Goal: Register for event/course: Sign up to attend an event or enroll in a course

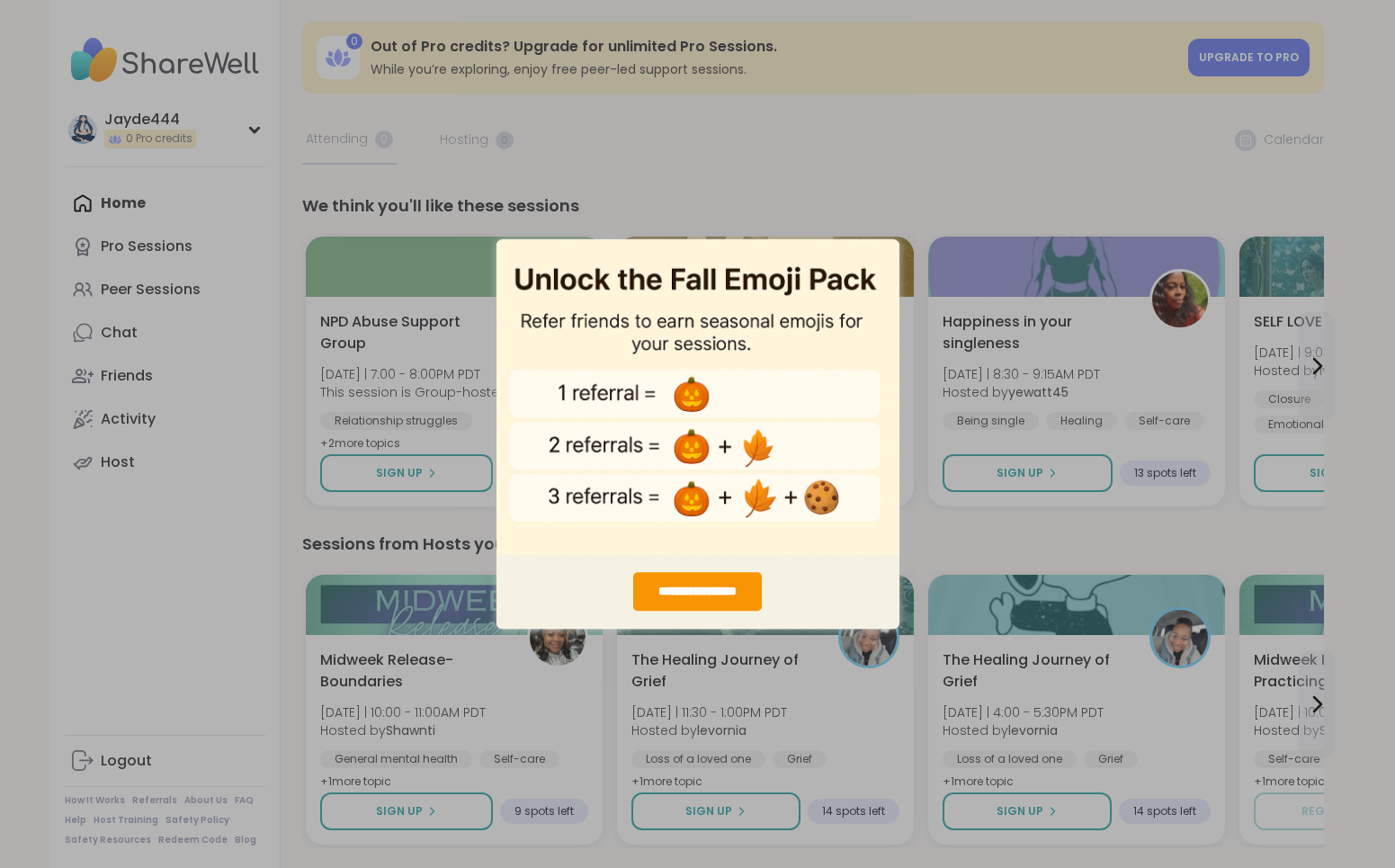
click at [751, 178] on div "**********" at bounding box center [698, 434] width 1395 height 868
click at [599, 177] on div "**********" at bounding box center [698, 434] width 1395 height 868
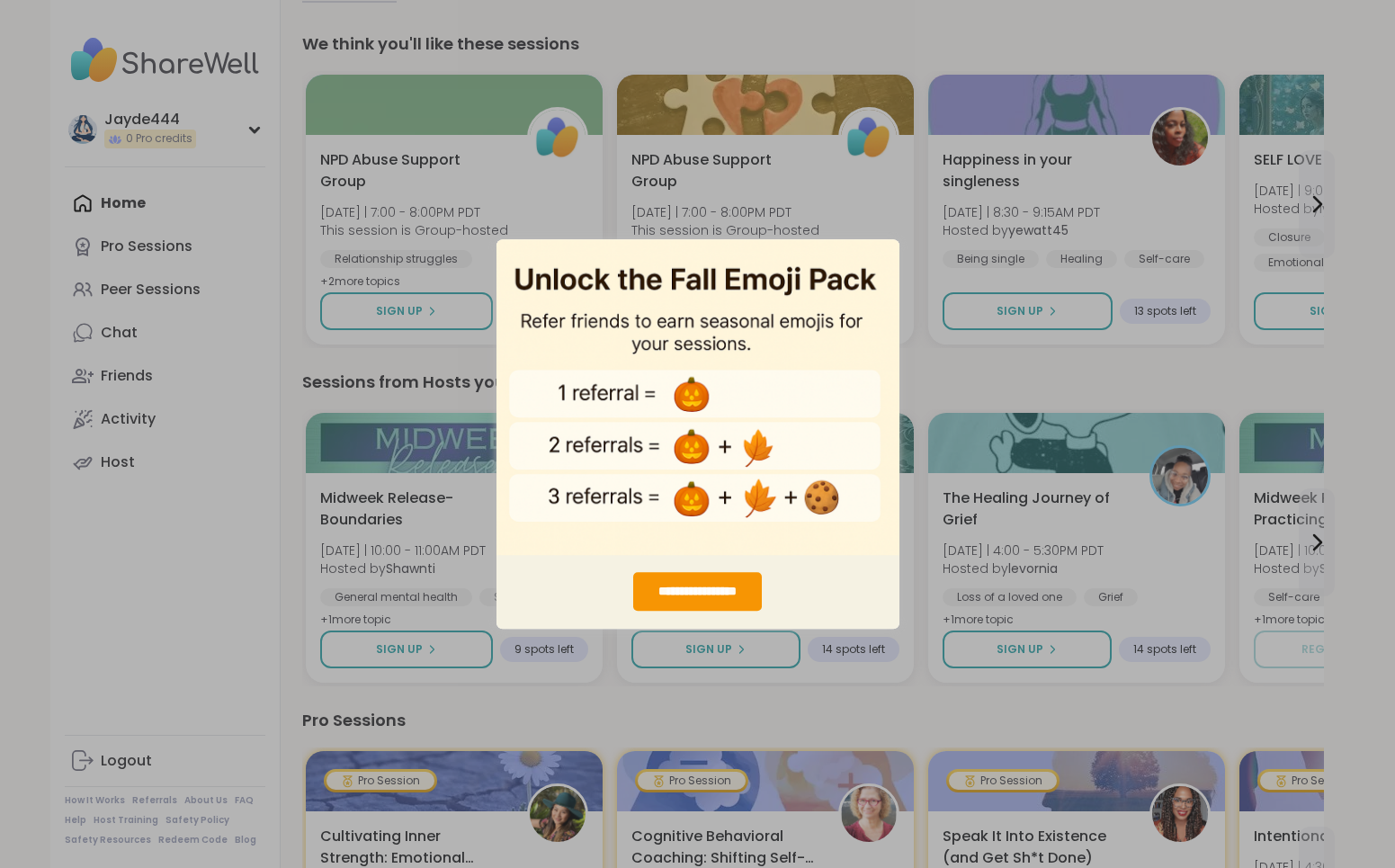
scroll to position [181, 0]
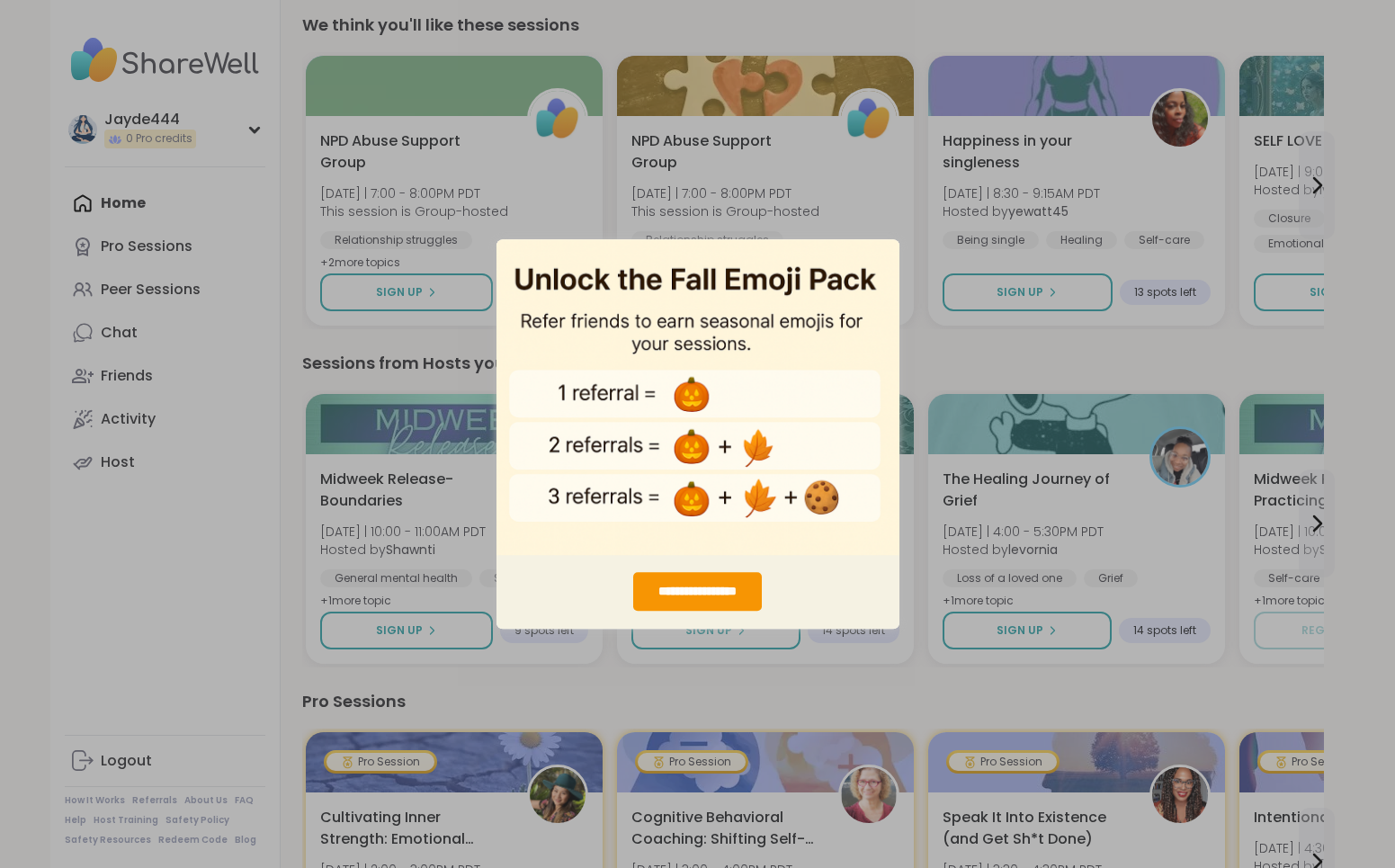
click at [954, 355] on div "**********" at bounding box center [698, 434] width 1395 height 868
click at [713, 598] on div "**********" at bounding box center [698, 591] width 129 height 39
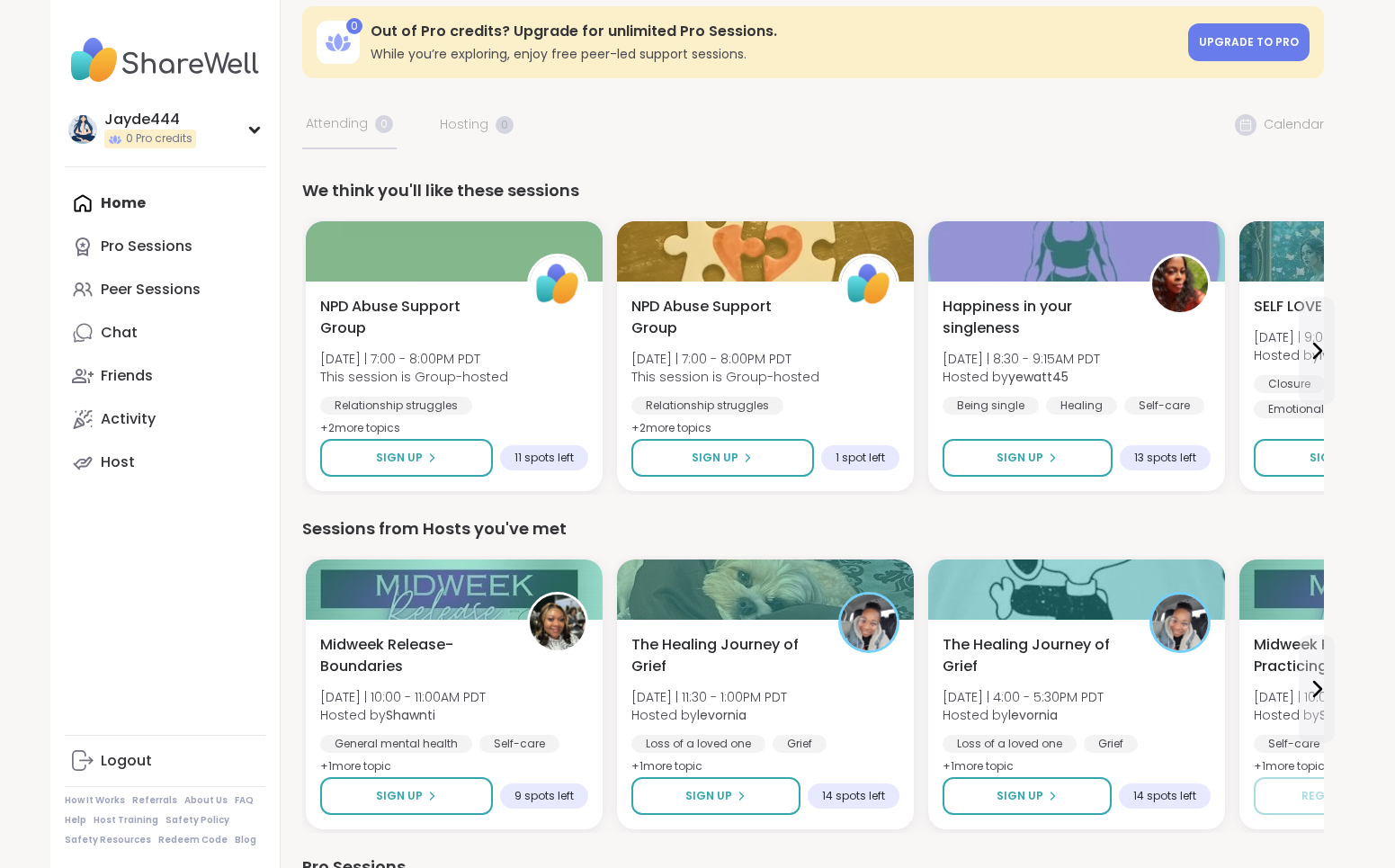
scroll to position [0, 0]
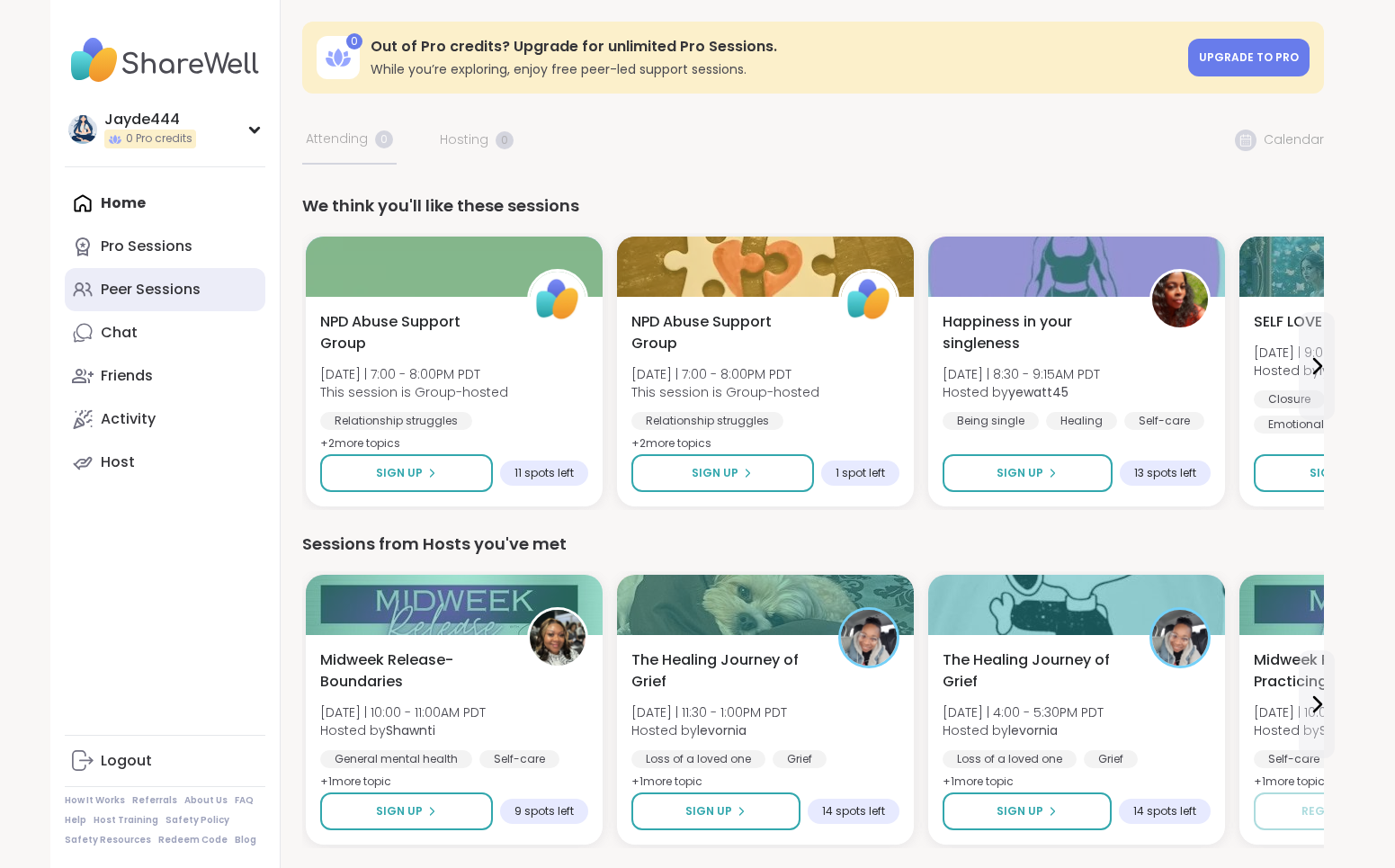
click at [99, 301] on link "Peer Sessions" at bounding box center [165, 289] width 201 height 43
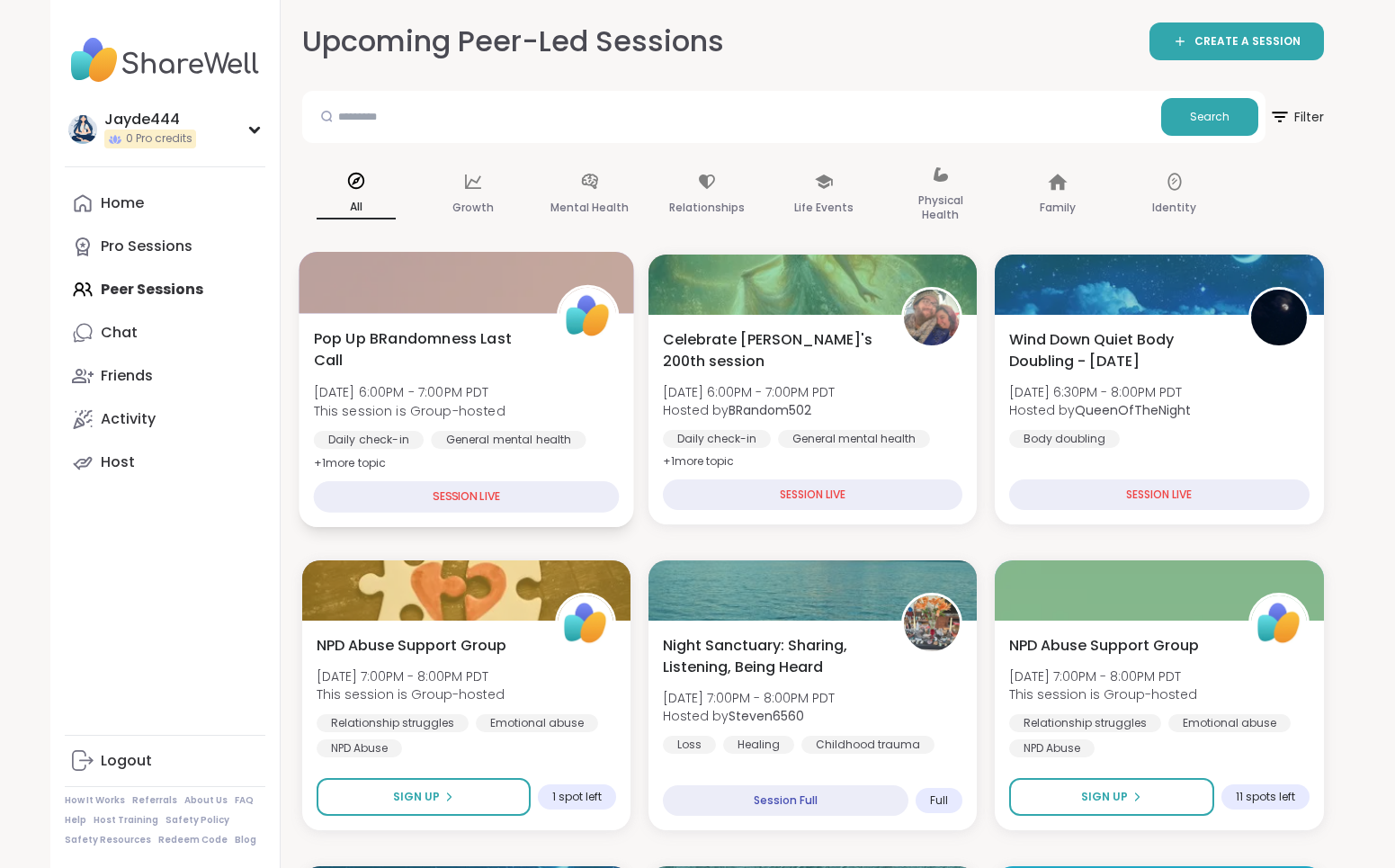
click at [545, 489] on div "SESSION LIVE" at bounding box center [466, 497] width 305 height 32
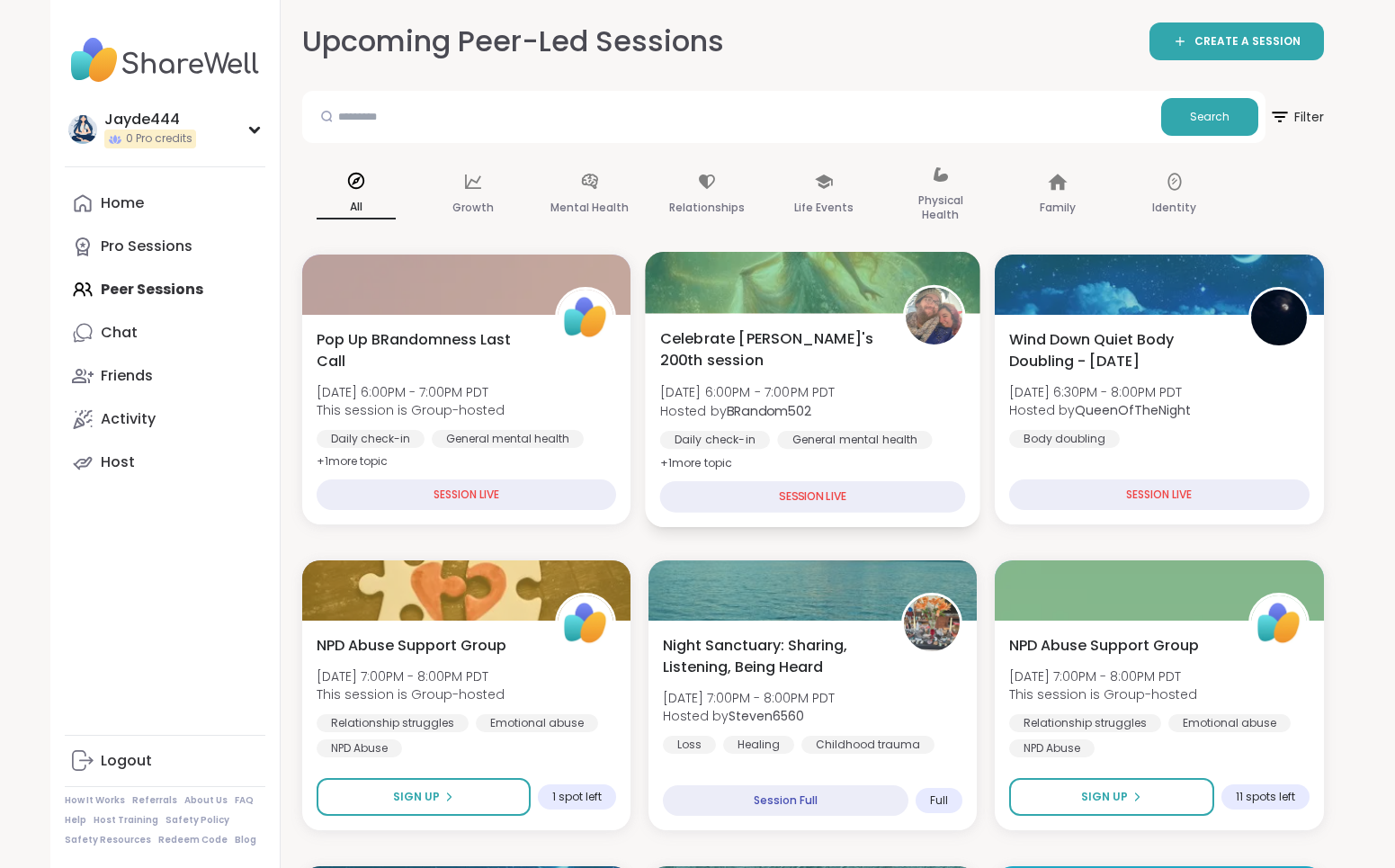
click at [900, 476] on div "Celebrate [PERSON_NAME]'s 200th session [DATE] 6:00PM - 7:00PM PDT Hosted by BR…" at bounding box center [812, 420] width 335 height 215
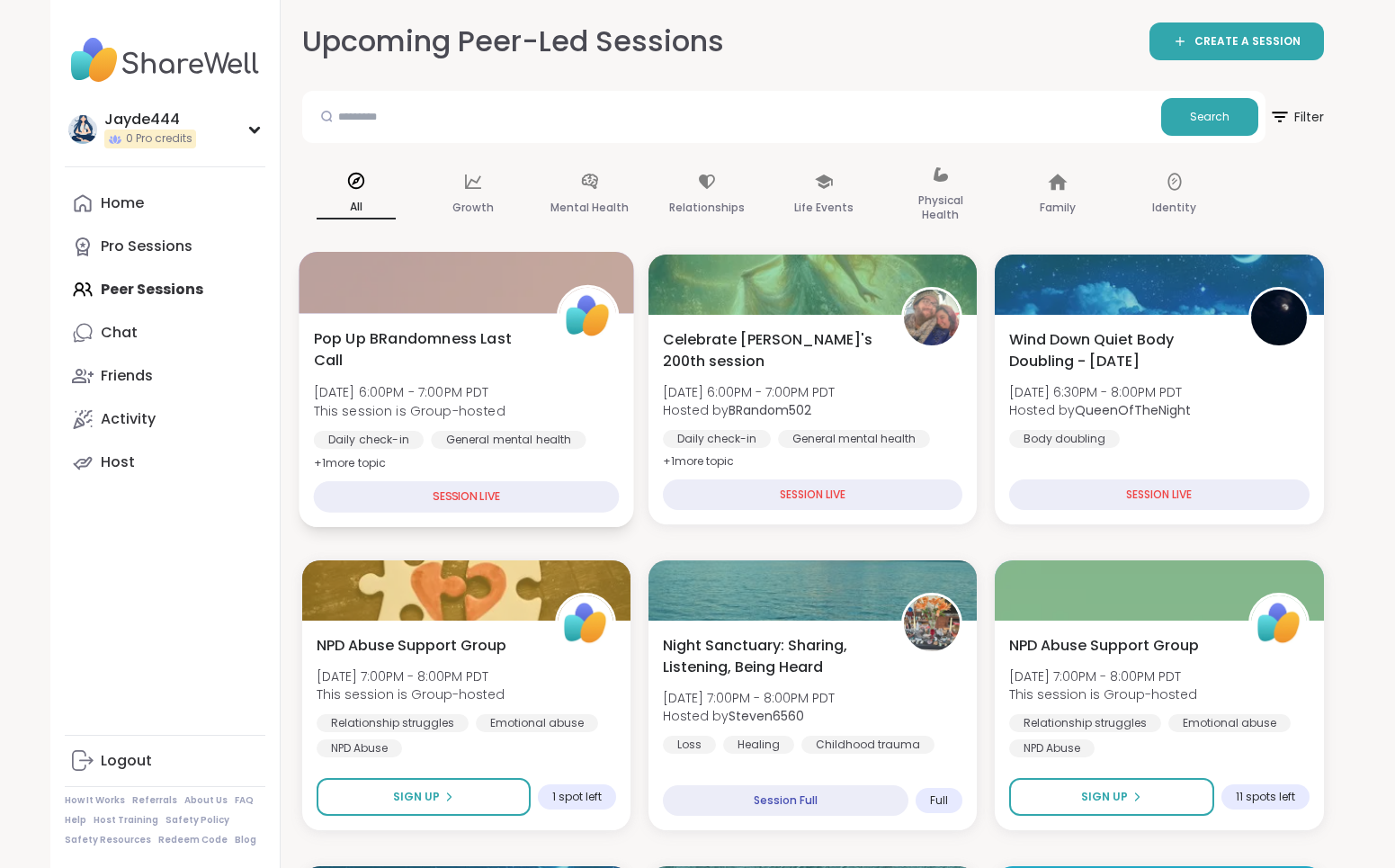
click at [572, 472] on div "Pop Up BRandomness Last Call [DATE] 6:00PM - 7:00PM PDT This session is Group-h…" at bounding box center [466, 420] width 335 height 215
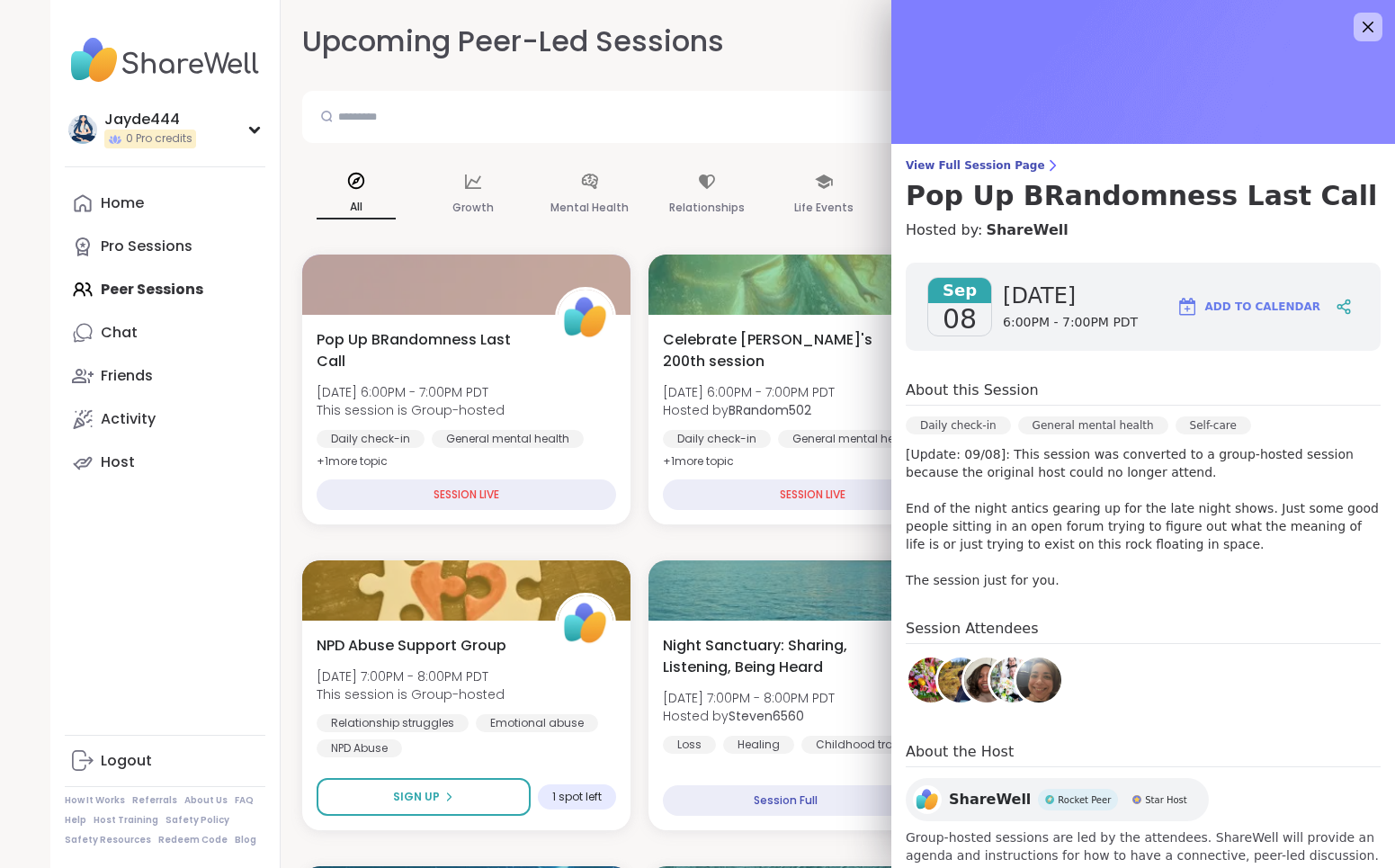
scroll to position [40, 0]
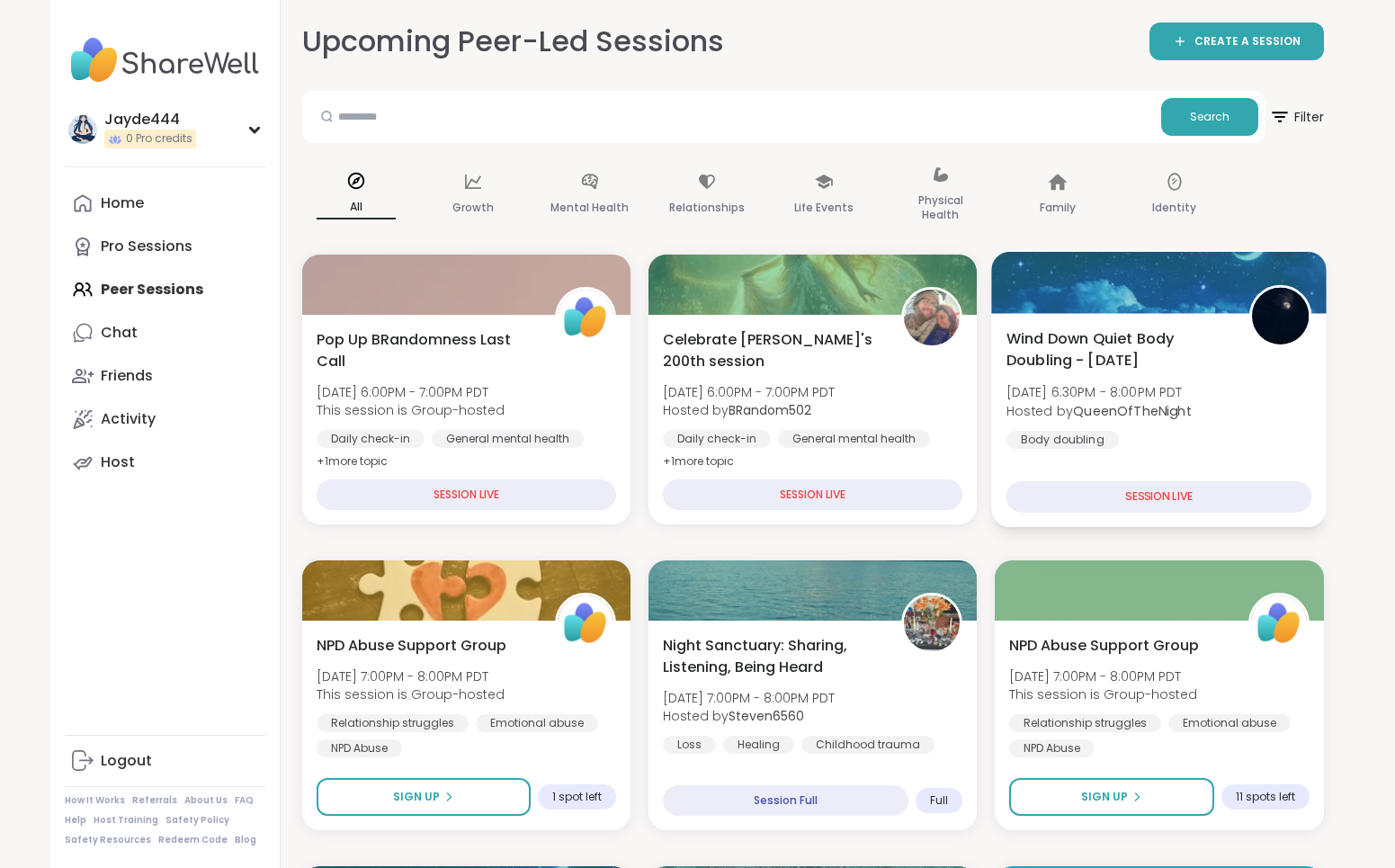
click at [1176, 430] on div "Wind Down Quiet Body Doubling - [DATE] [DATE] 6:30PM - 8:00PM PDT Hosted by Que…" at bounding box center [1160, 388] width 305 height 122
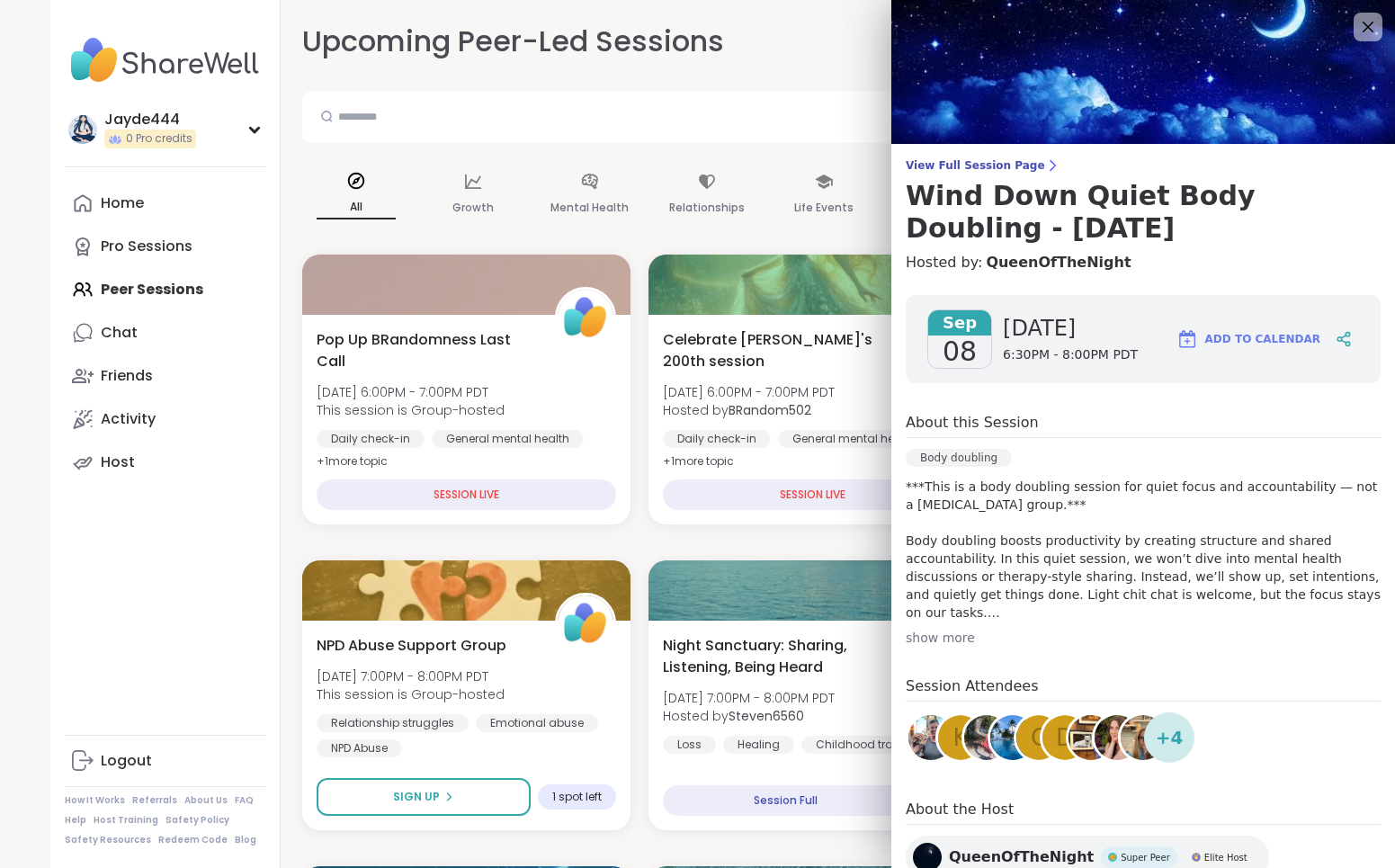
scroll to position [61, 0]
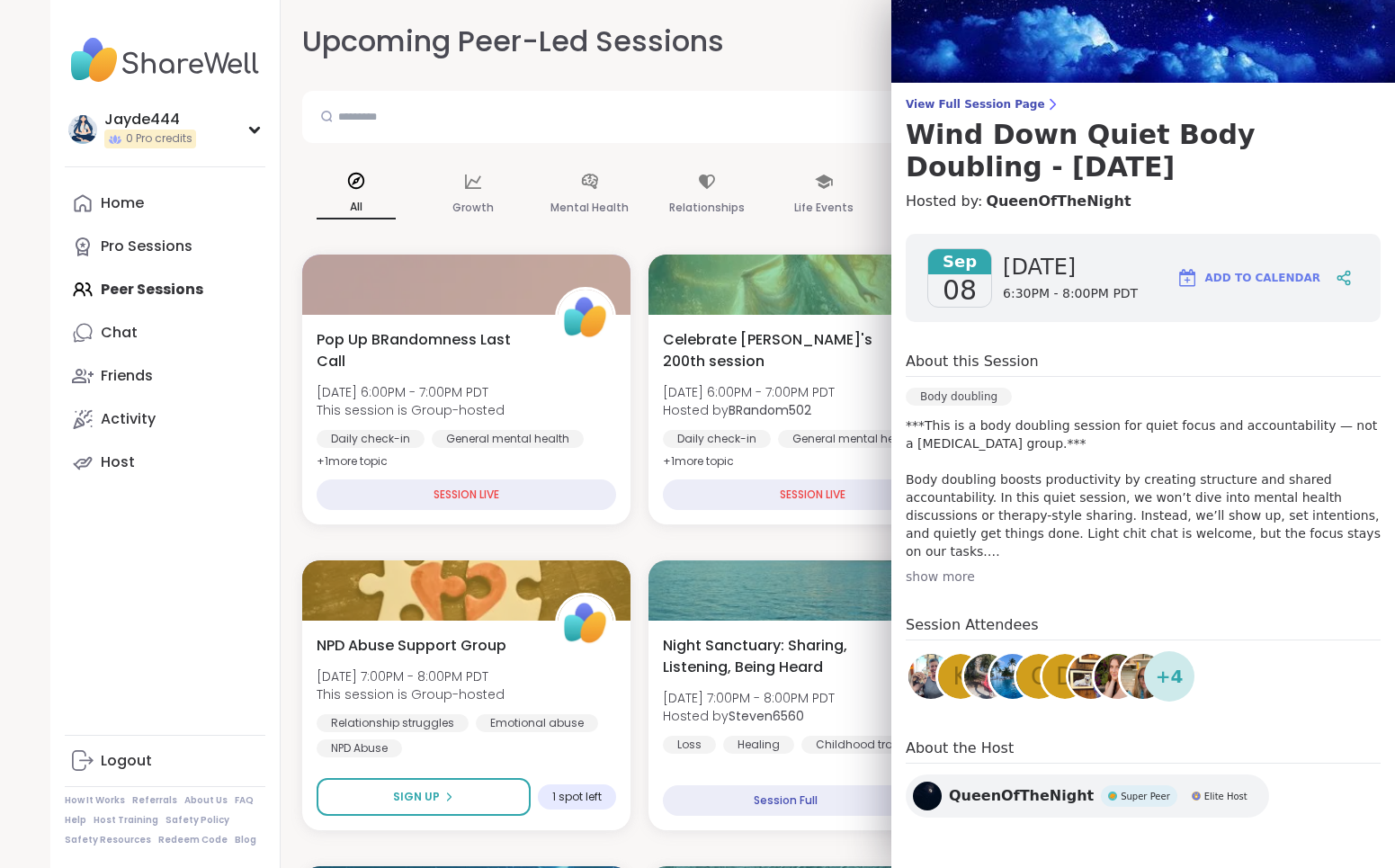
click at [1238, 547] on p "***This is a body doubling session for quiet focus and accountability — not a […" at bounding box center [1144, 488] width 475 height 144
click at [837, 98] on input "text" at bounding box center [731, 116] width 844 height 36
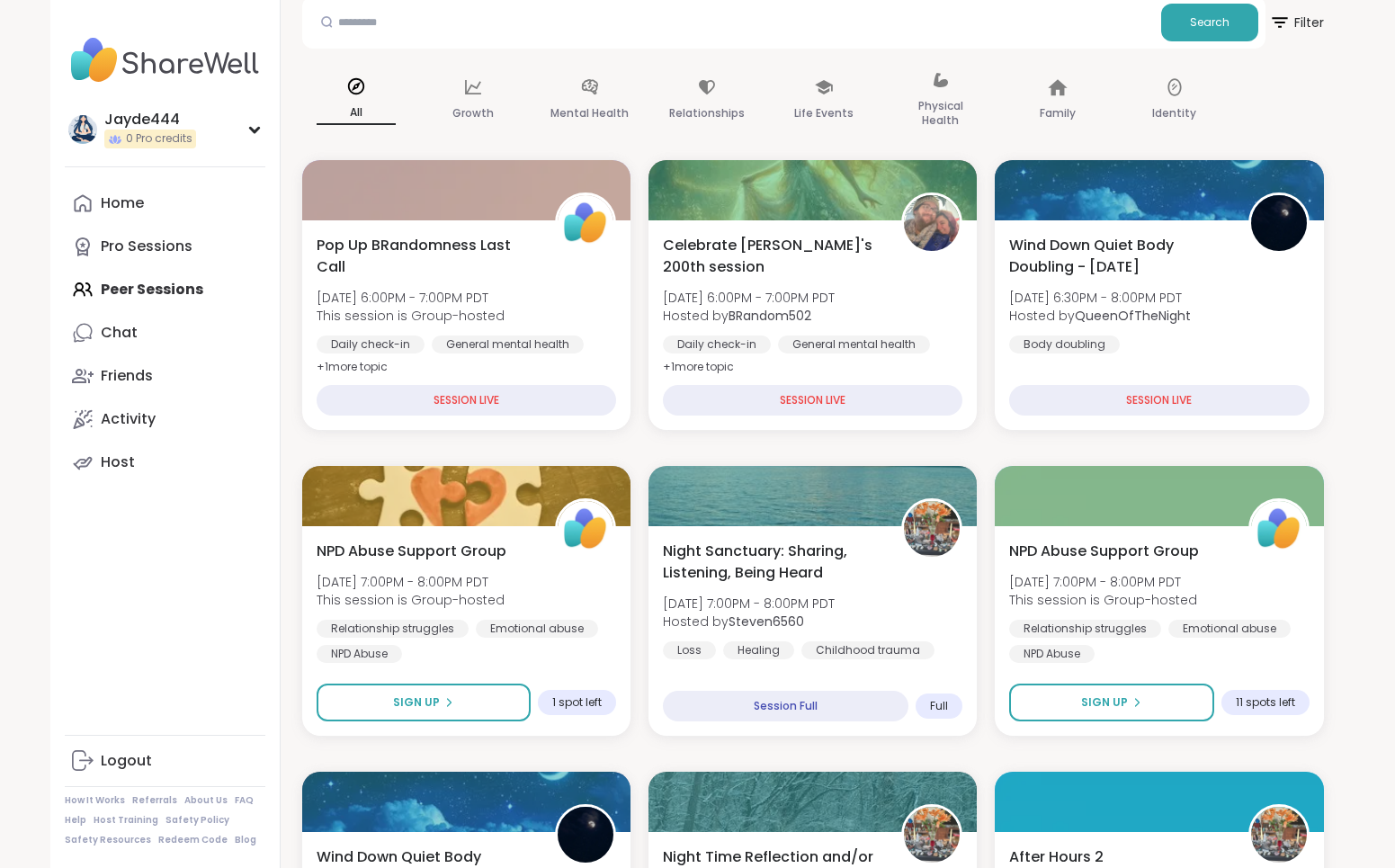
scroll to position [66, 0]
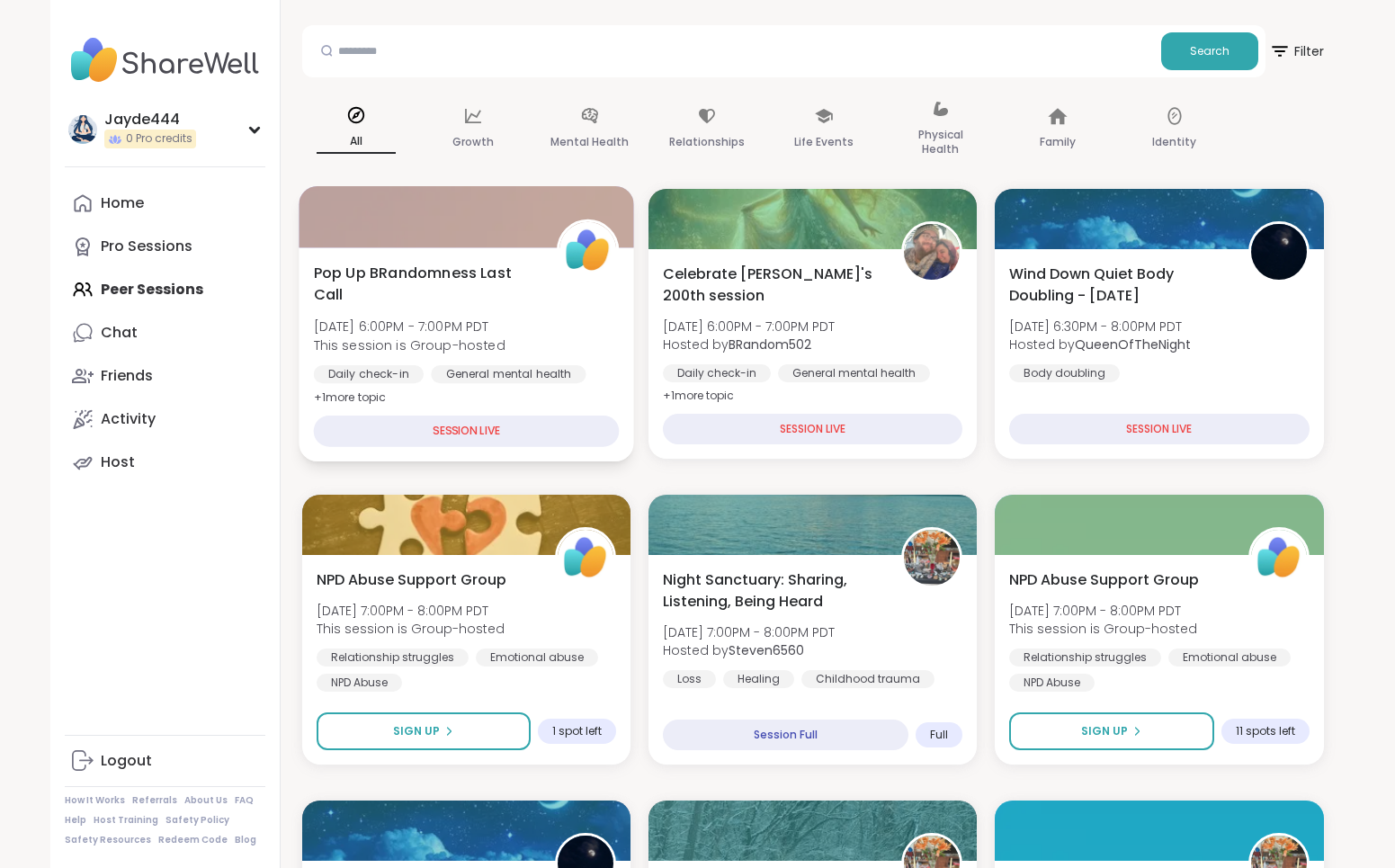
click at [554, 365] on div "General mental health" at bounding box center [508, 374] width 155 height 18
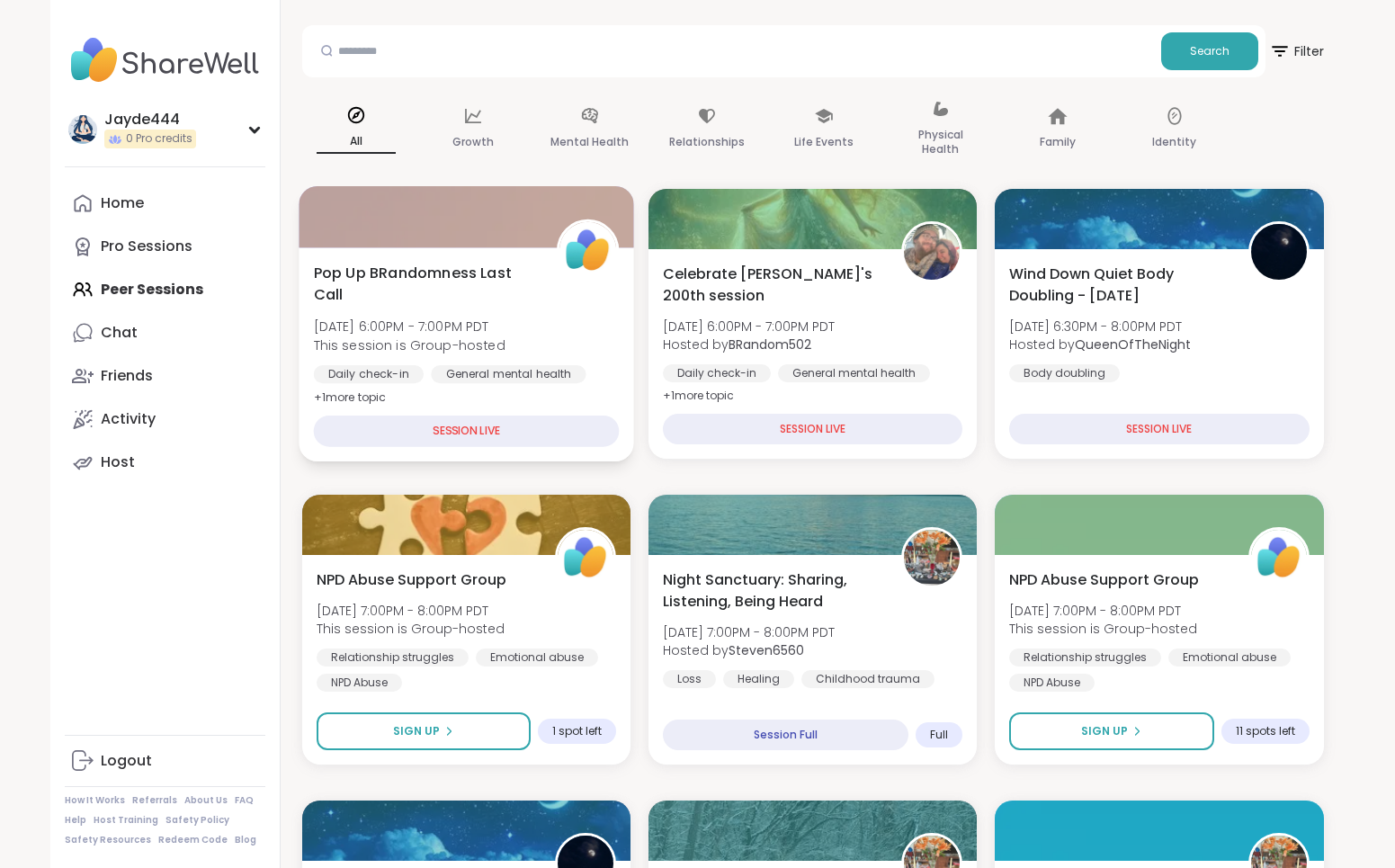
click at [536, 357] on div "Pop Up BRandomness Last Call [DATE] 6:00PM - 7:00PM PDT This session is Group-h…" at bounding box center [466, 334] width 305 height 147
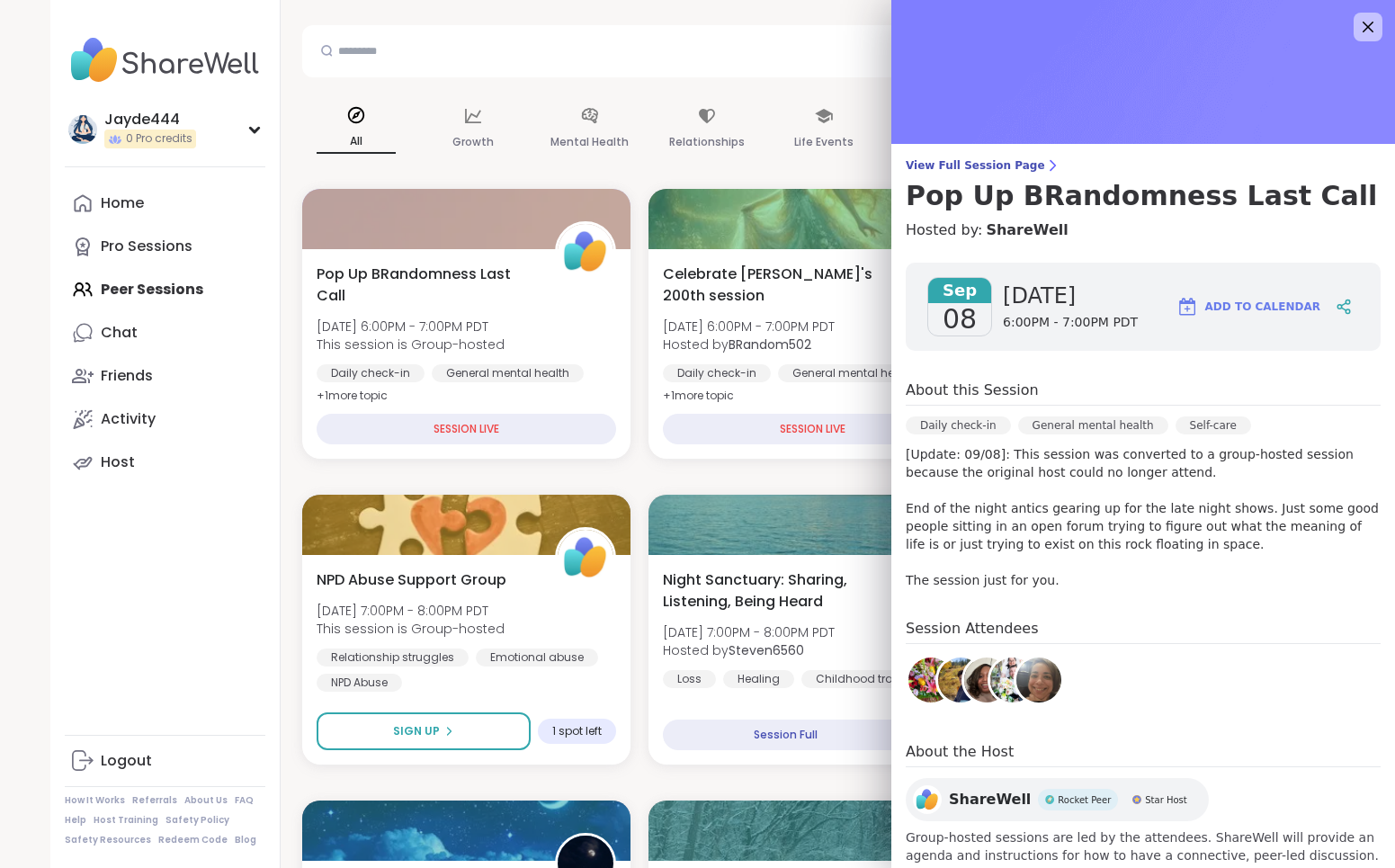
click at [1235, 519] on p "[Update: 09/08]: This session was converted to a group-hosted session because t…" at bounding box center [1144, 517] width 475 height 144
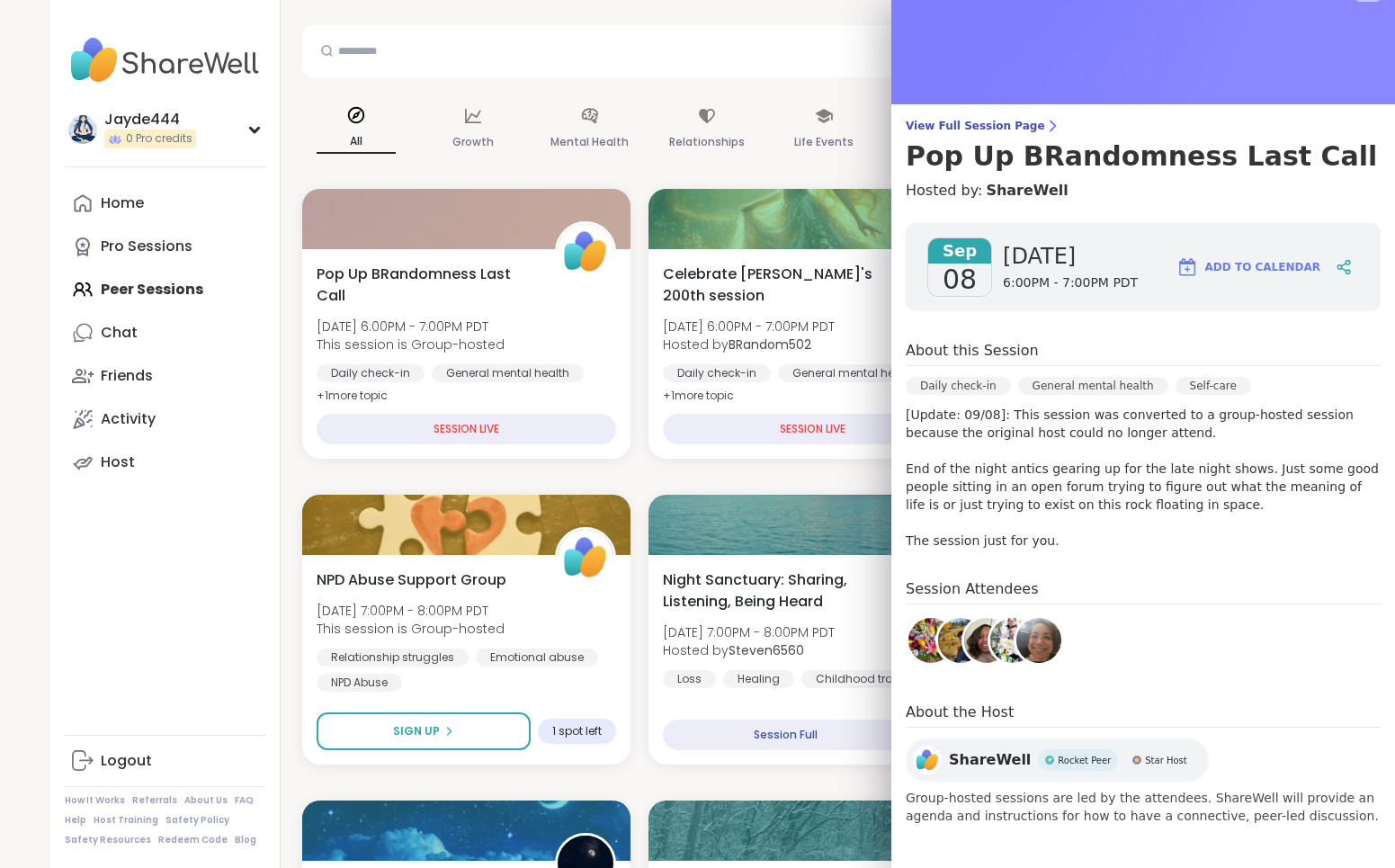
click at [1357, 56] on img at bounding box center [1143, 32] width 504 height 144
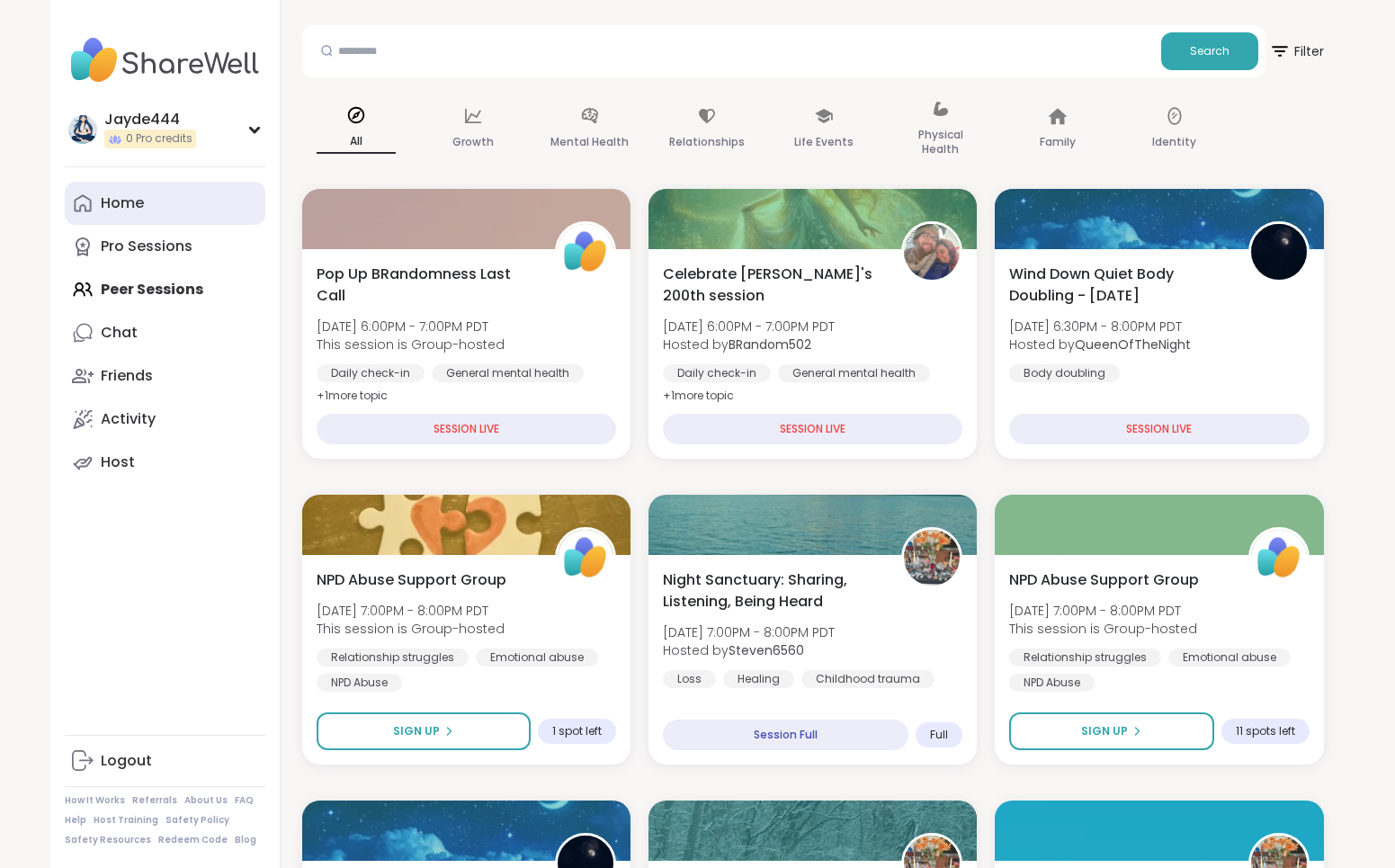
click at [137, 196] on div "Home" at bounding box center [122, 204] width 43 height 20
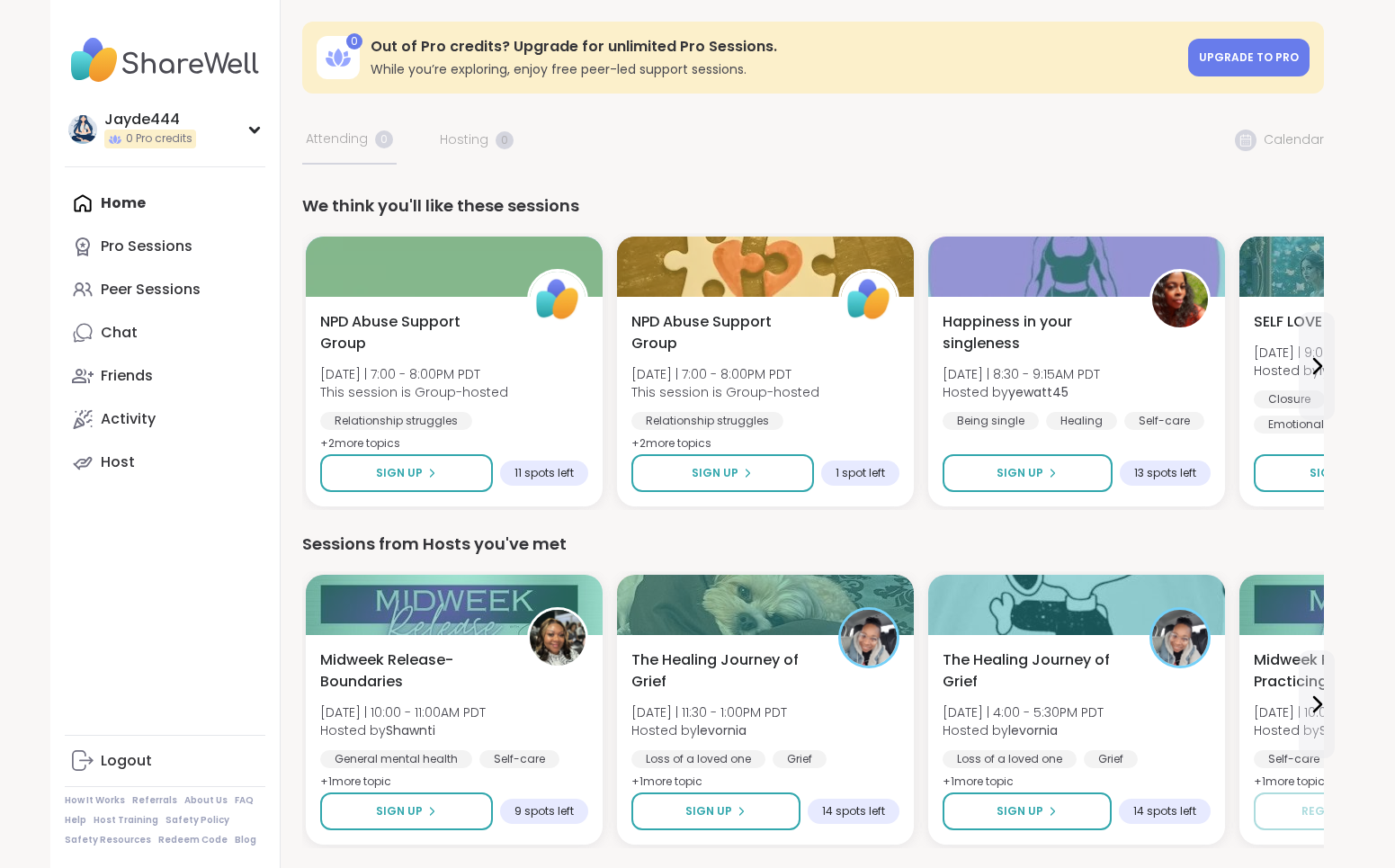
click at [760, 63] on h3 "While you’re exploring, enjoy free peer-led support sessions." at bounding box center [773, 69] width 807 height 18
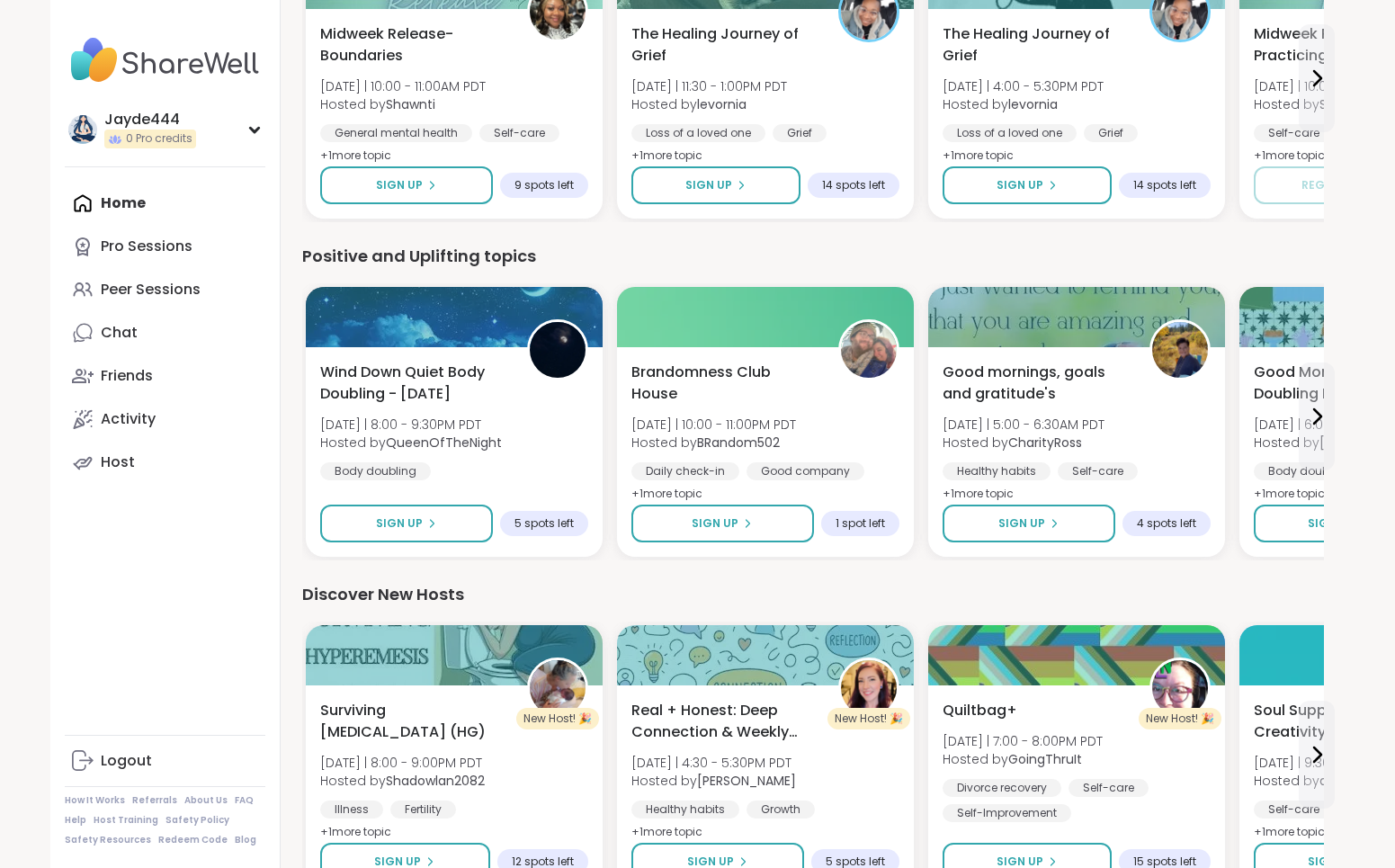
scroll to position [1304, 0]
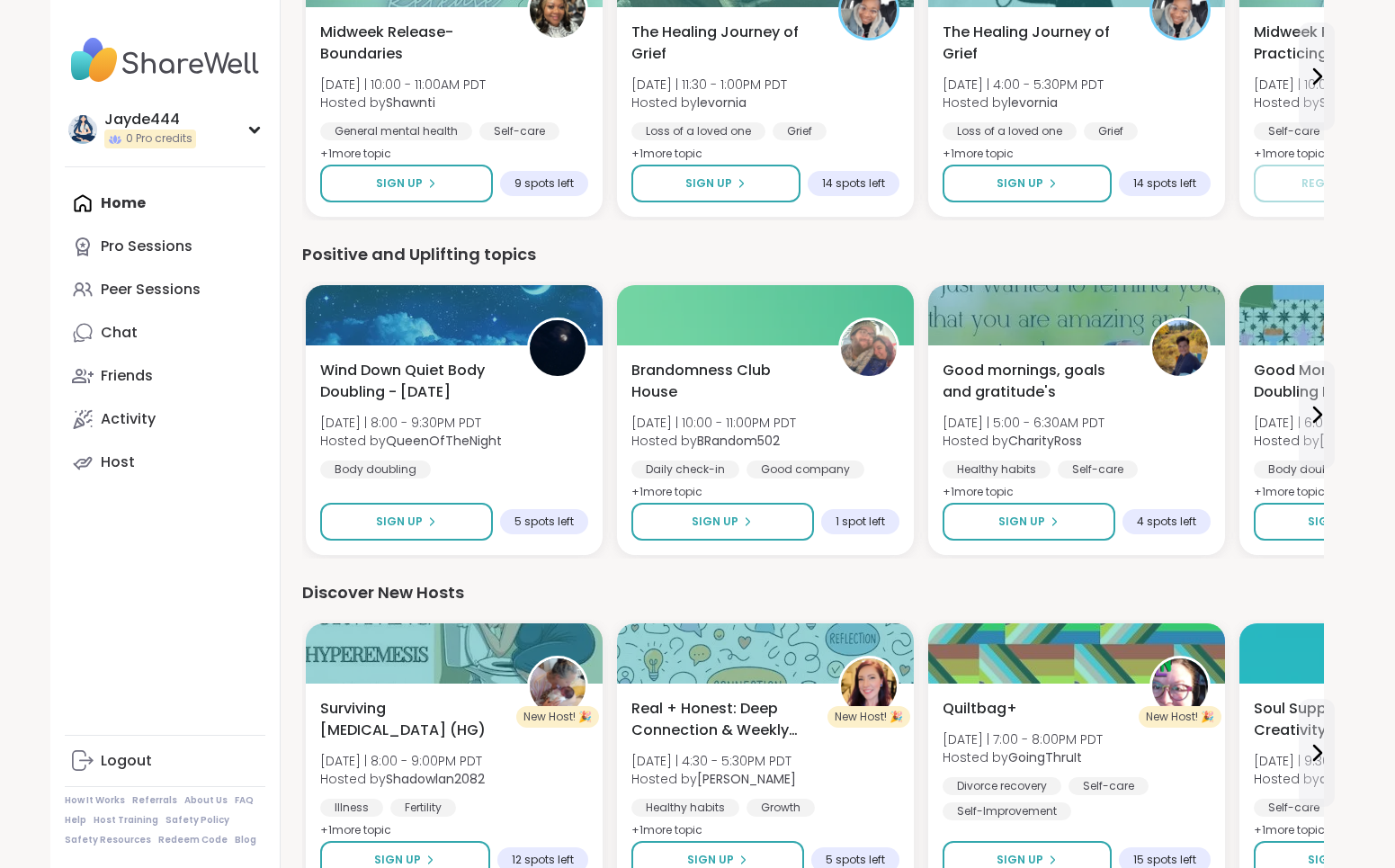
click at [933, 576] on div "We think you'll like these sessions NPD Abuse Support Group [DATE] | 7:00 - 8:0…" at bounding box center [813, 92] width 1022 height 2404
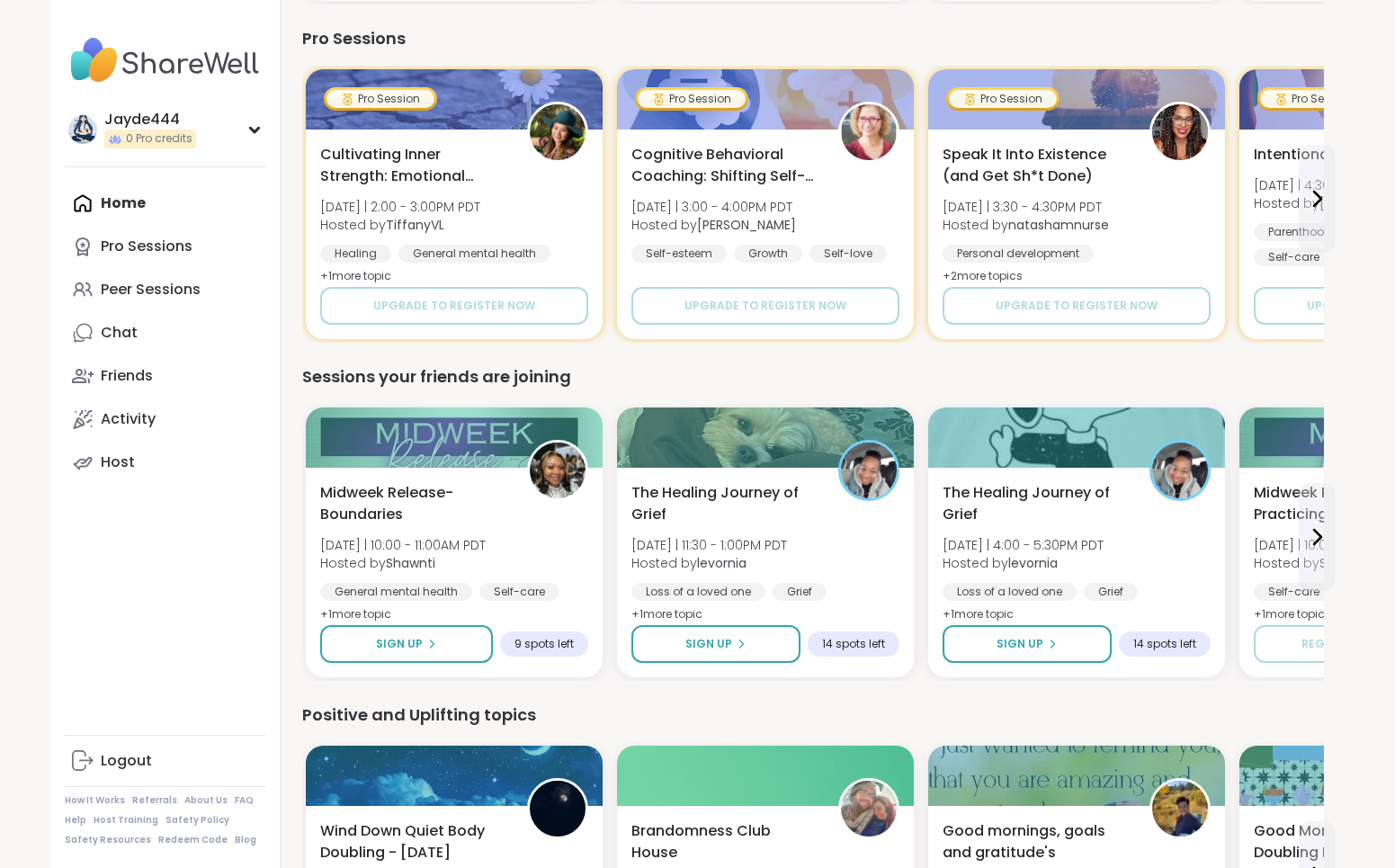
scroll to position [809, 0]
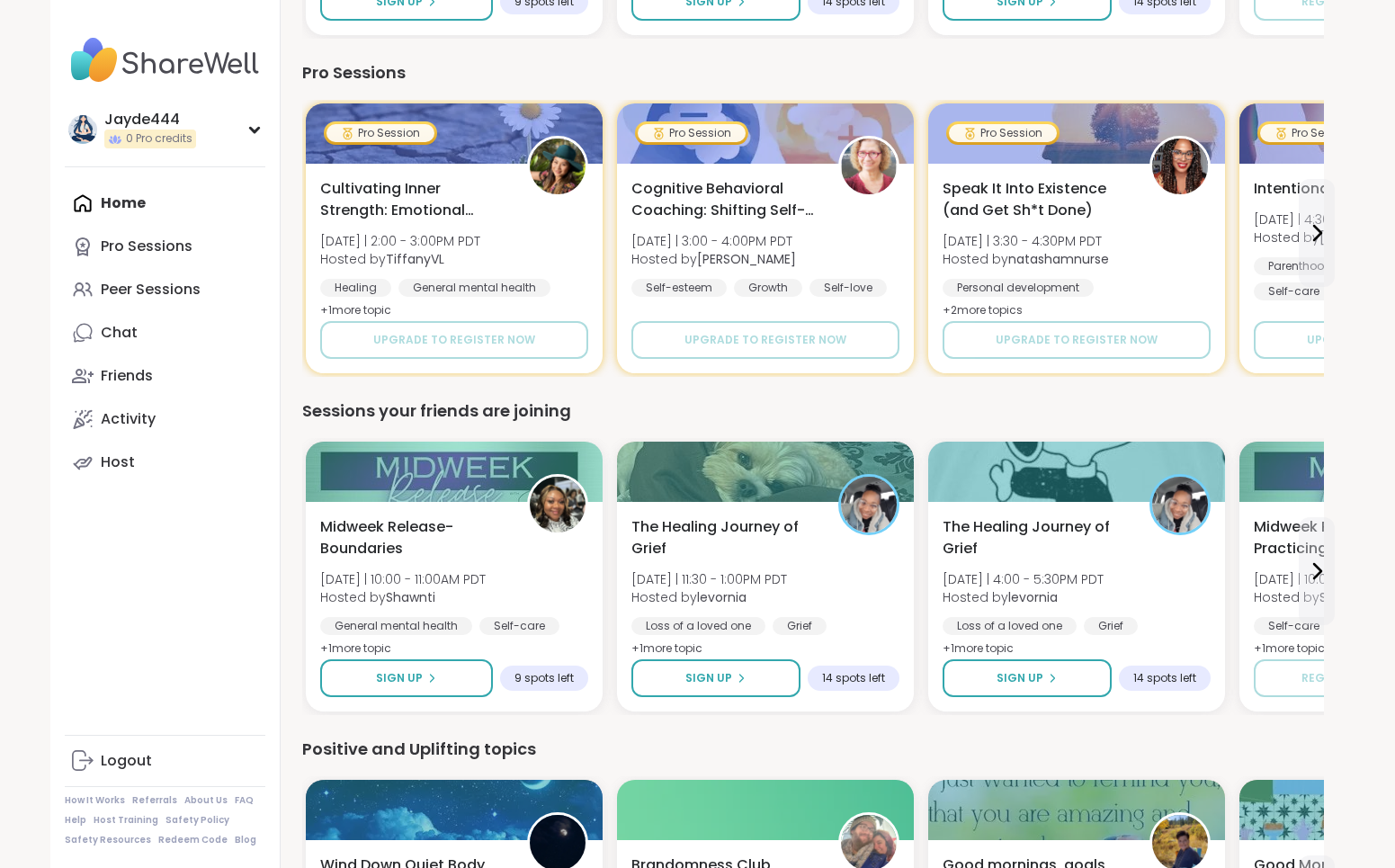
click at [961, 401] on div "Sessions your friends are joining" at bounding box center [813, 410] width 1022 height 25
click at [636, 426] on div "Sessions your friends are joining Midweek Release-Boundaries [DATE] | 10:00 - 1…" at bounding box center [813, 556] width 1022 height 316
click at [577, 419] on div "Sessions your friends are joining" at bounding box center [813, 410] width 1022 height 25
click at [608, 414] on div "Sessions your friends are joining" at bounding box center [813, 410] width 1022 height 25
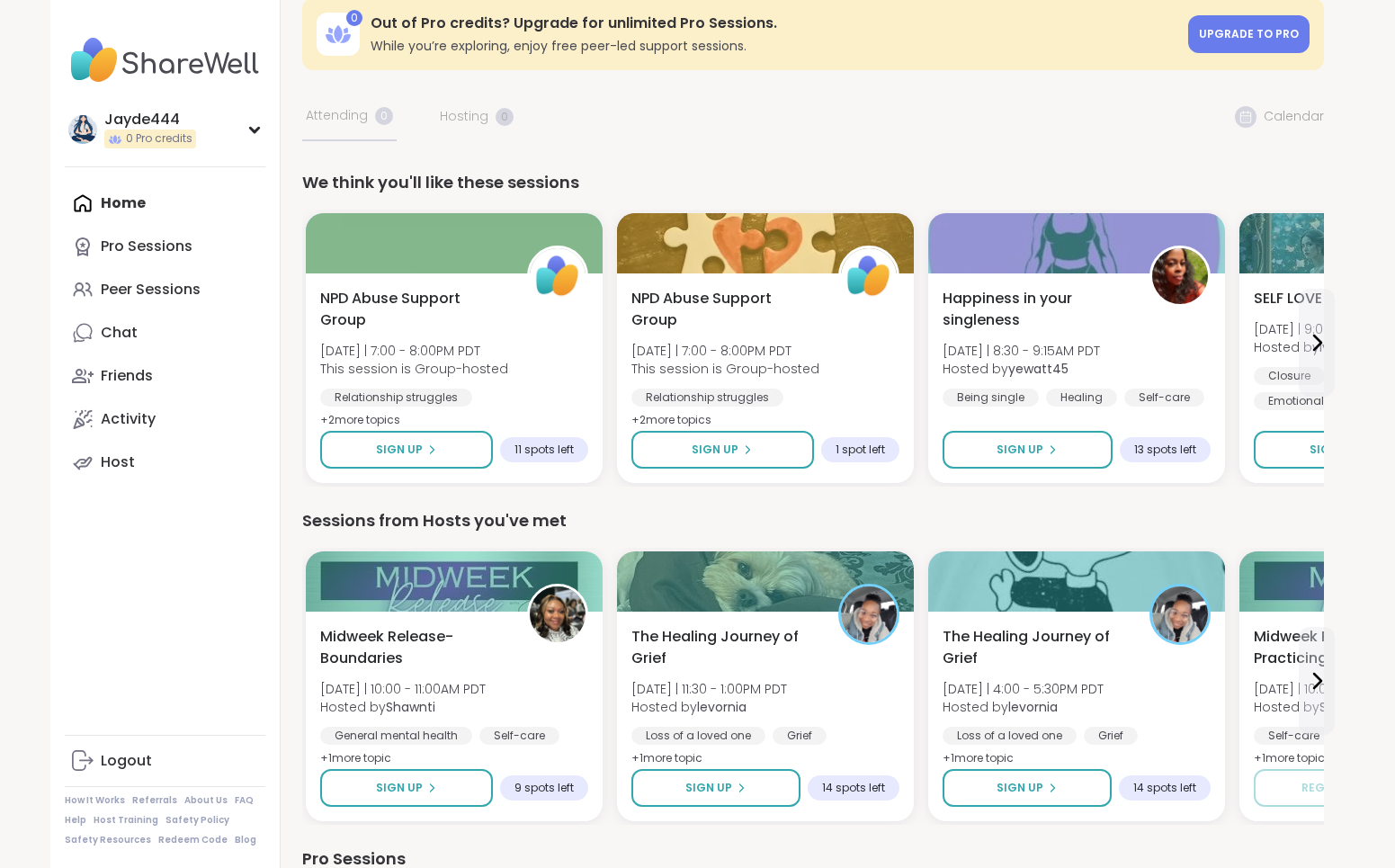
scroll to position [0, 0]
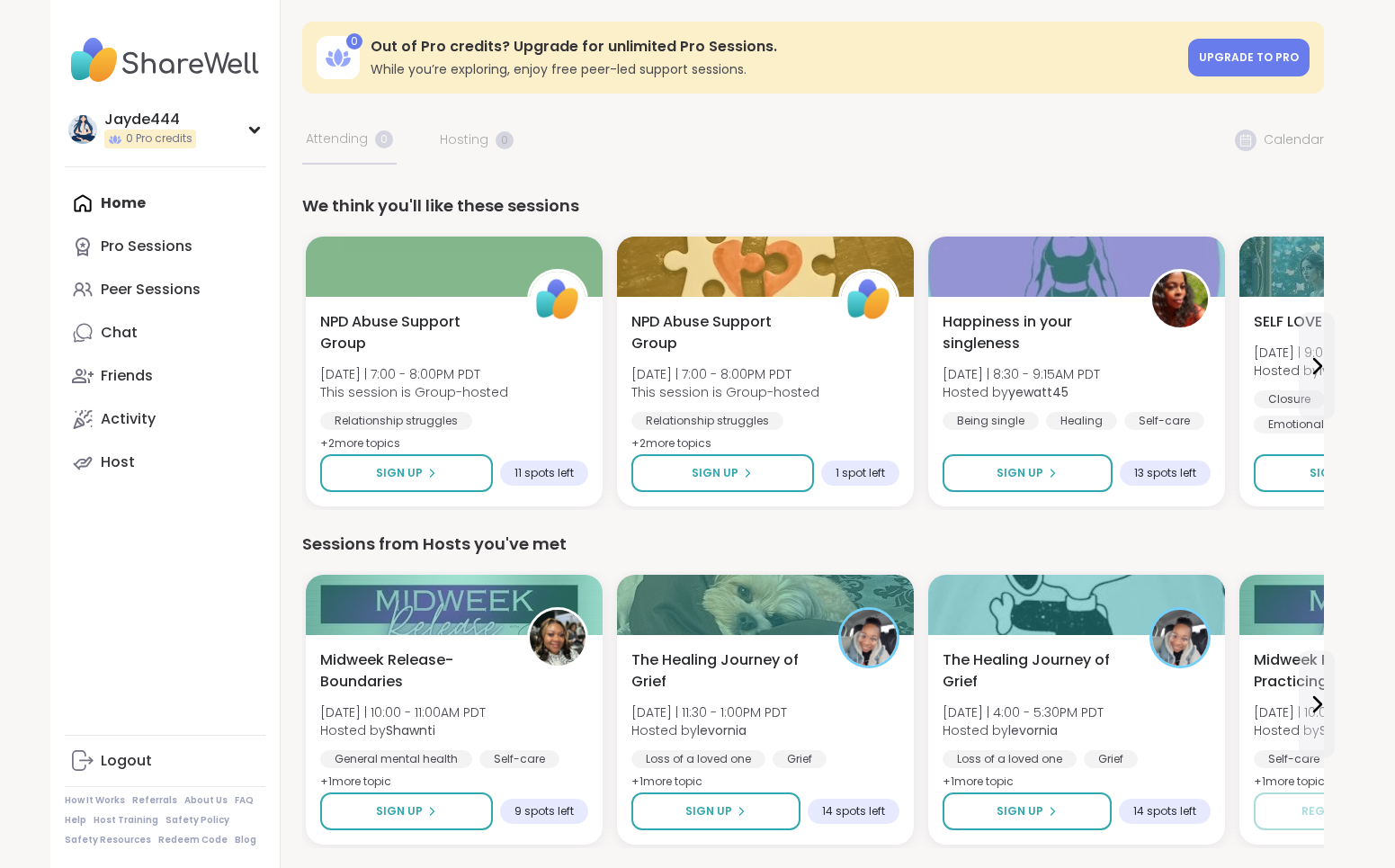
click at [608, 196] on div "We think you'll like these sessions" at bounding box center [813, 206] width 1022 height 25
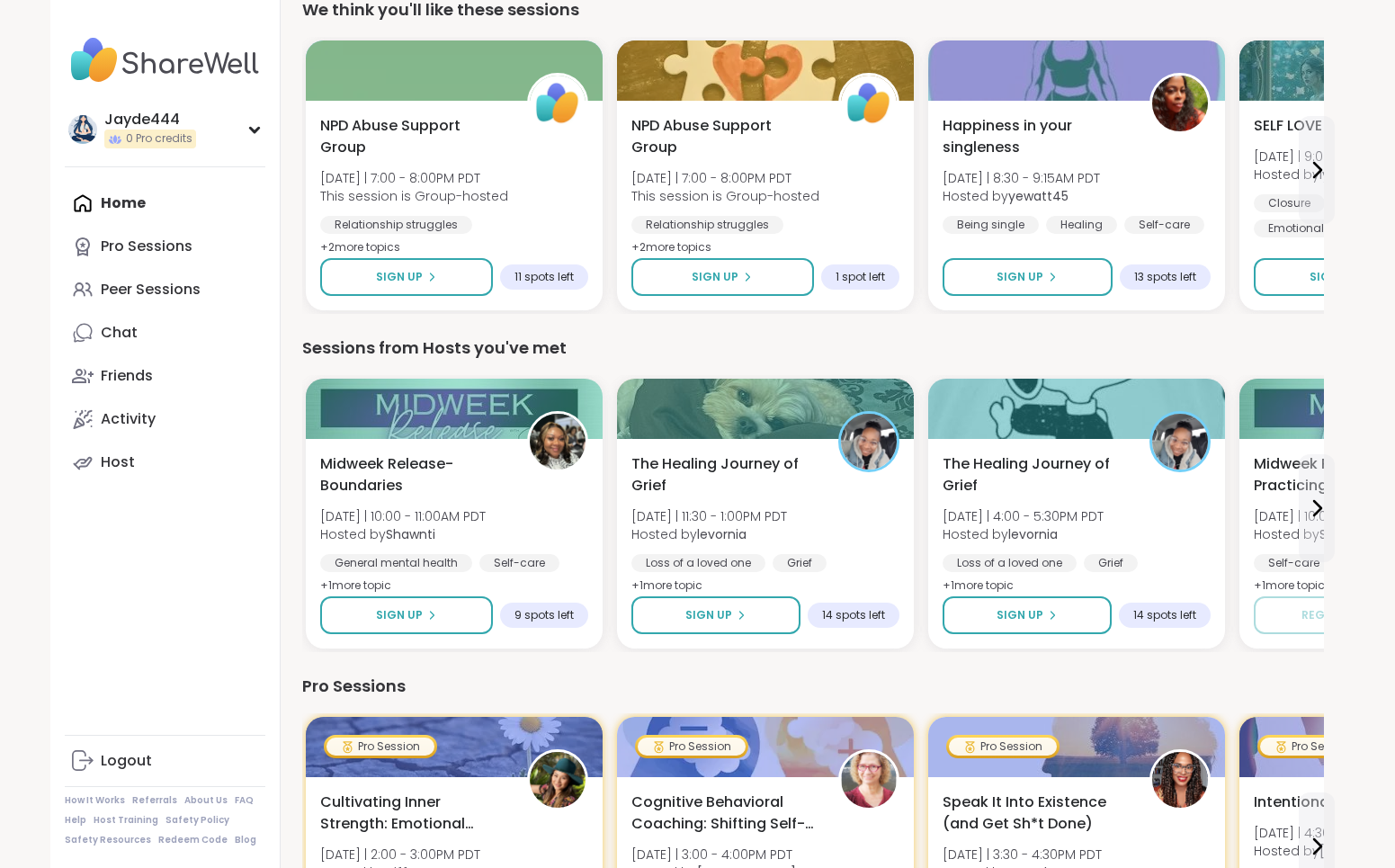
scroll to position [237, 0]
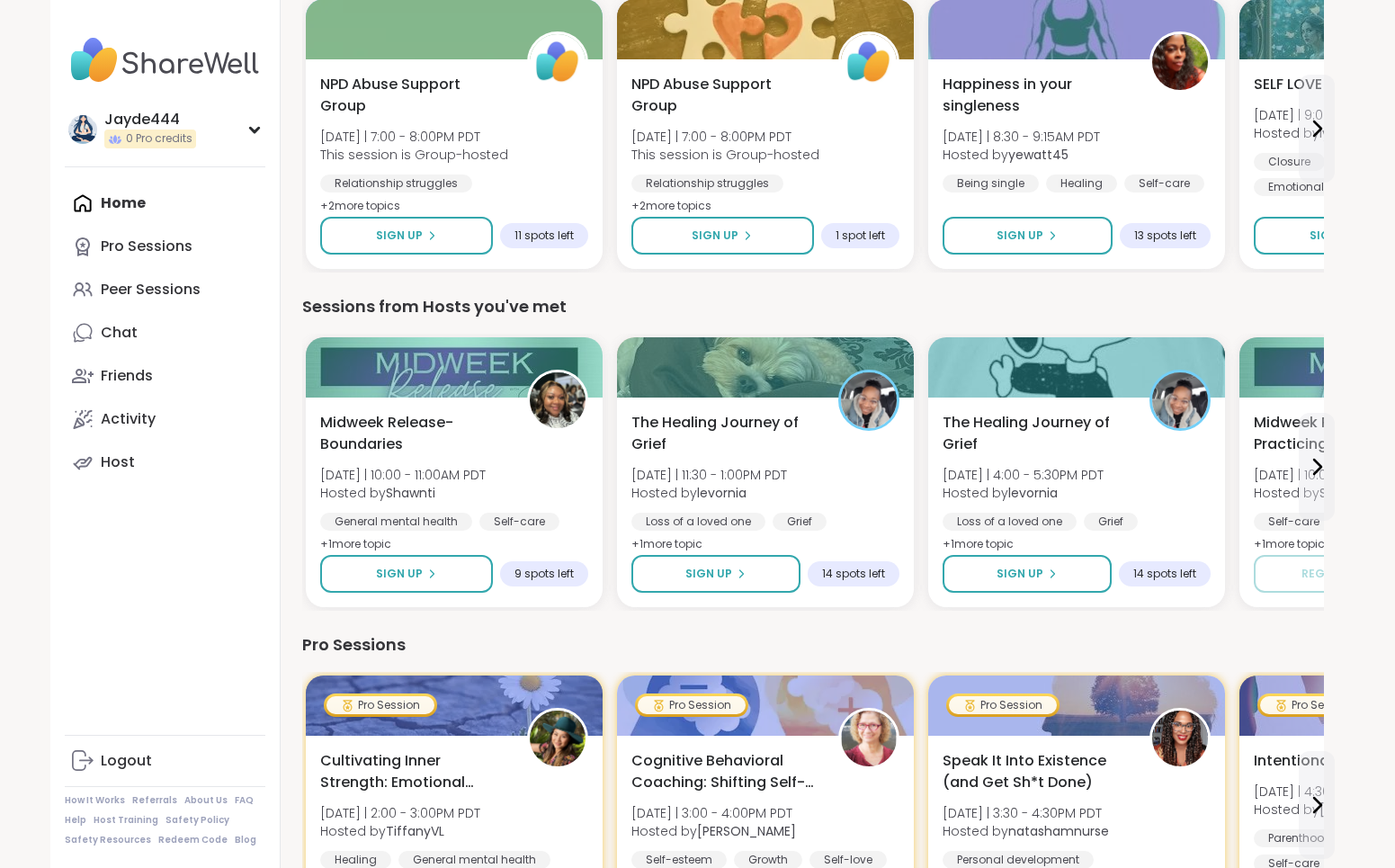
click at [646, 306] on div "Sessions from Hosts you've met" at bounding box center [813, 306] width 1022 height 25
click at [180, 299] on div "Peer Sessions" at bounding box center [151, 289] width 100 height 20
